Goal: Navigation & Orientation: Find specific page/section

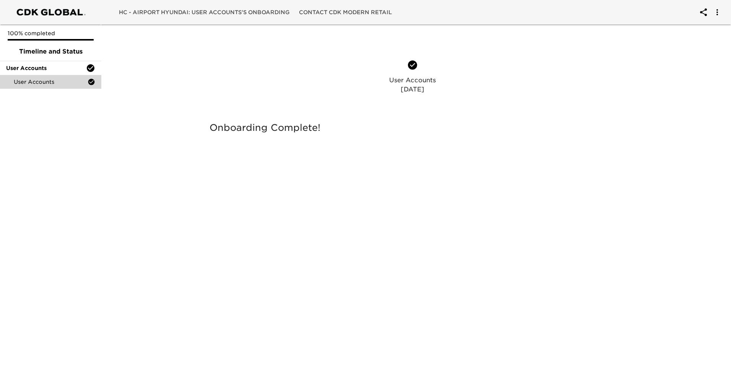
click at [247, 12] on span "HC - Airport Hyundai: User Accounts's Onboarding" at bounding box center [204, 13] width 171 height 10
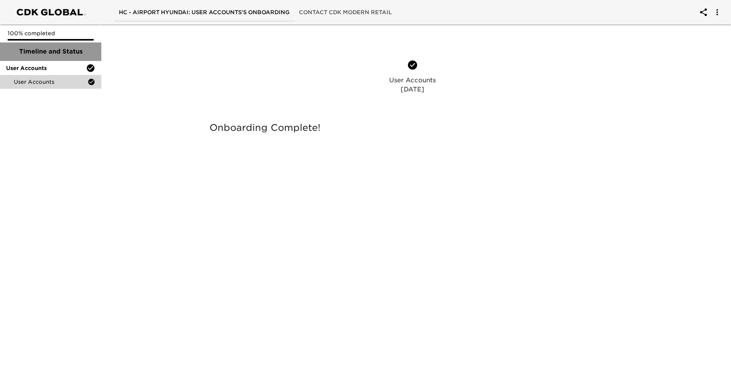
click at [33, 51] on span "Timeline and Status" at bounding box center [50, 51] width 89 height 9
click at [42, 68] on span "User Accounts" at bounding box center [46, 68] width 80 height 8
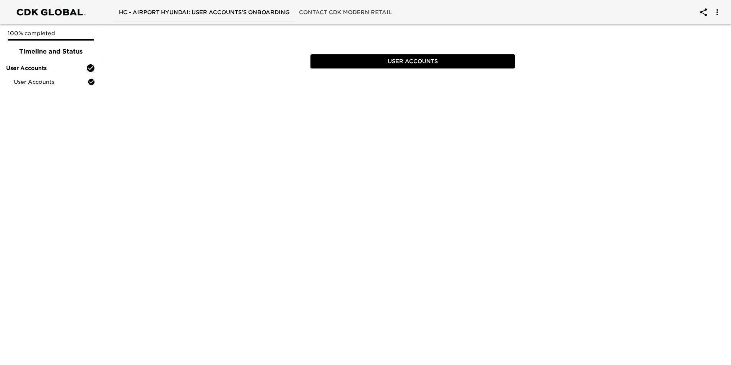
click at [395, 60] on span "User Accounts" at bounding box center [412, 62] width 199 height 10
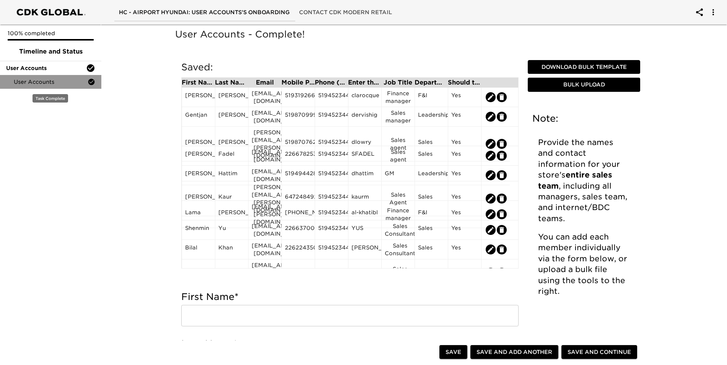
click at [36, 83] on span "User Accounts" at bounding box center [51, 82] width 74 height 8
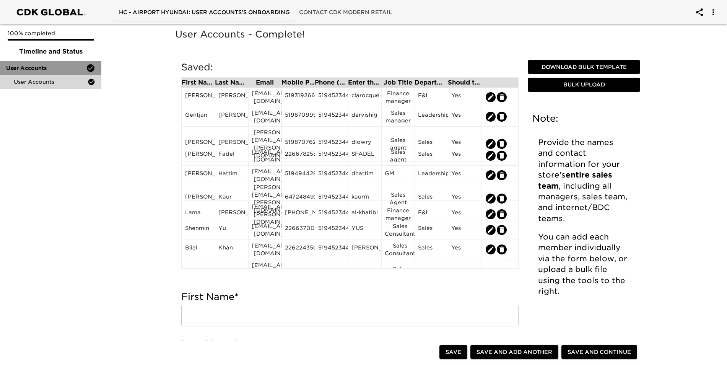
click at [30, 68] on span "User Accounts" at bounding box center [46, 68] width 80 height 8
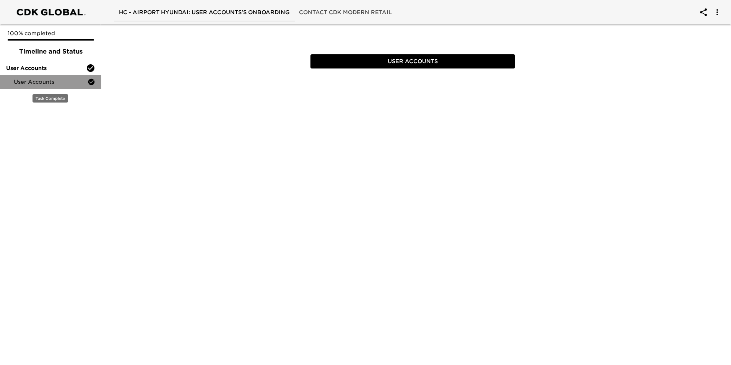
click at [28, 82] on span "User Accounts" at bounding box center [51, 82] width 74 height 8
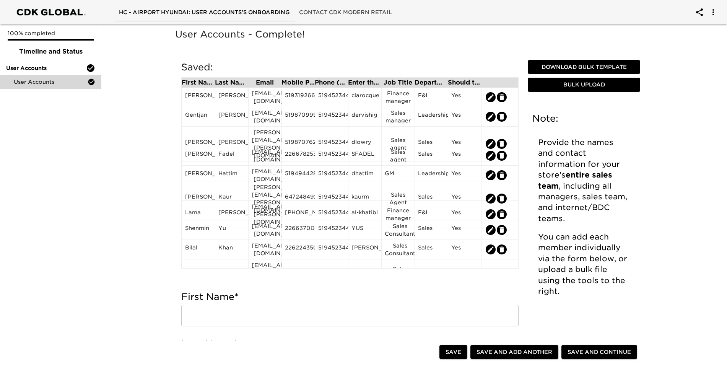
click at [313, 10] on span "Contact CDK Modern Retail" at bounding box center [345, 13] width 93 height 10
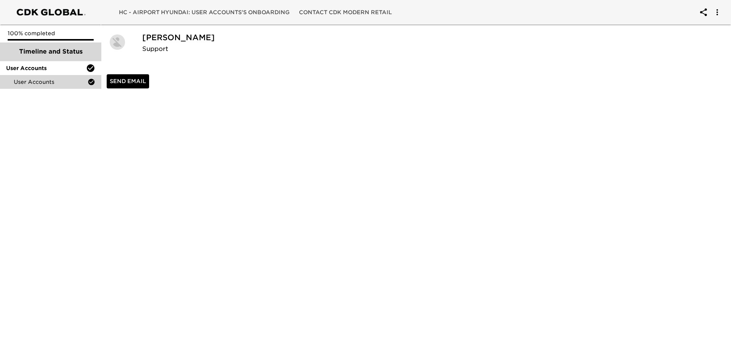
click at [44, 52] on span "Timeline and Status" at bounding box center [50, 51] width 89 height 9
